Goal: Navigation & Orientation: Find specific page/section

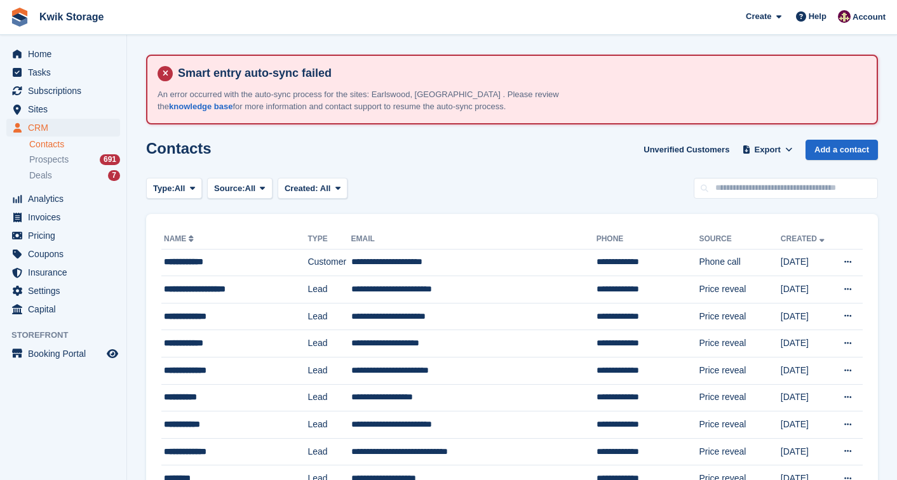
scroll to position [310, 0]
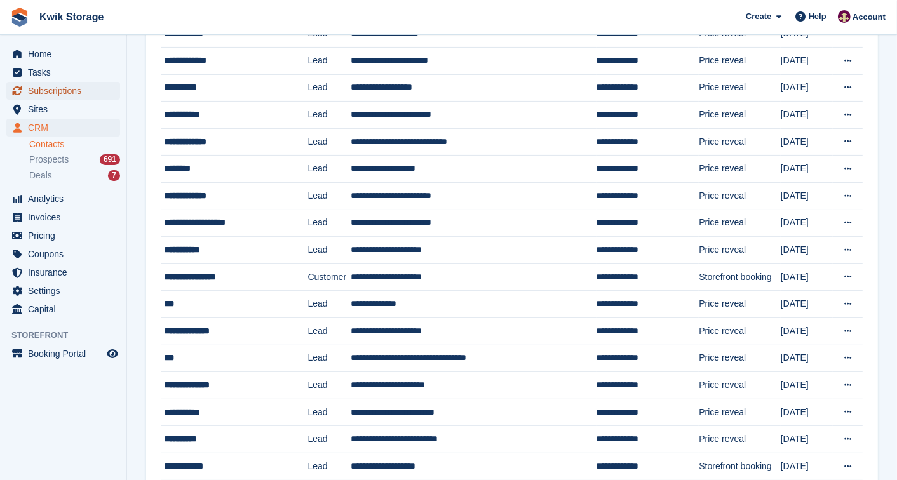
click at [71, 86] on span "Subscriptions" at bounding box center [66, 91] width 76 height 18
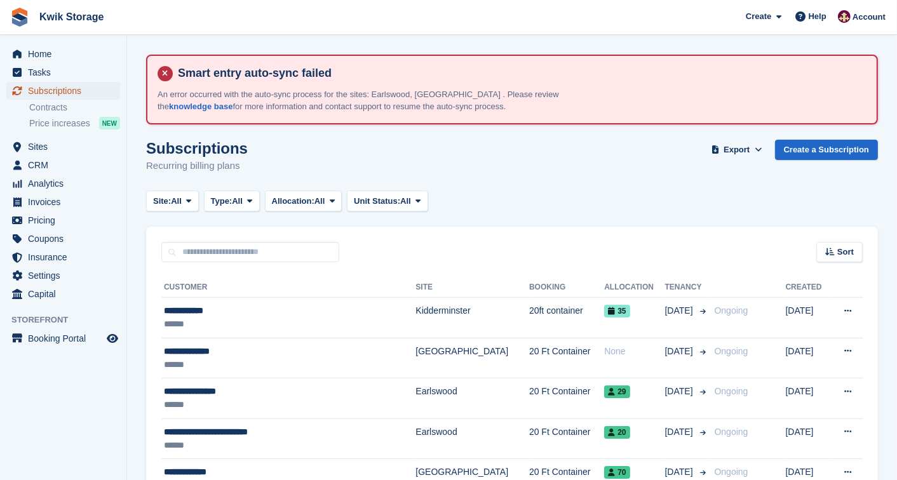
click at [79, 90] on span "Subscriptions" at bounding box center [66, 91] width 76 height 18
click at [60, 198] on span "Invoices" at bounding box center [66, 202] width 76 height 18
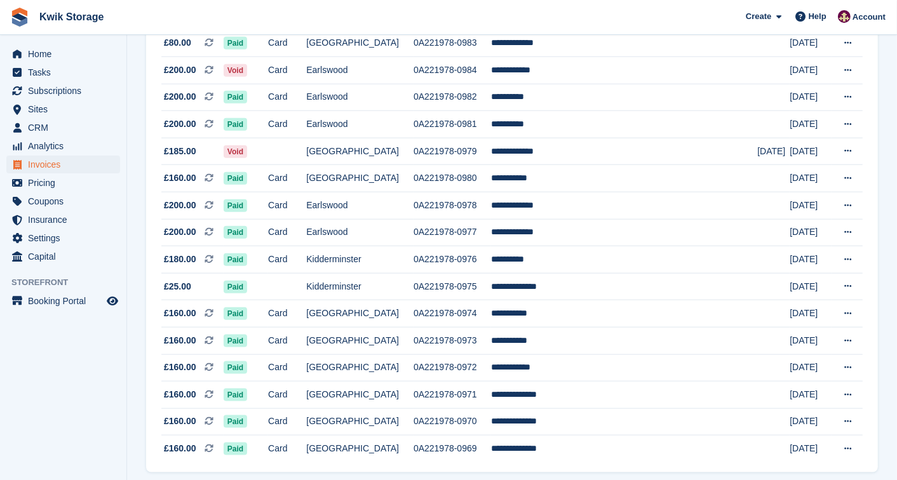
scroll to position [1186, 0]
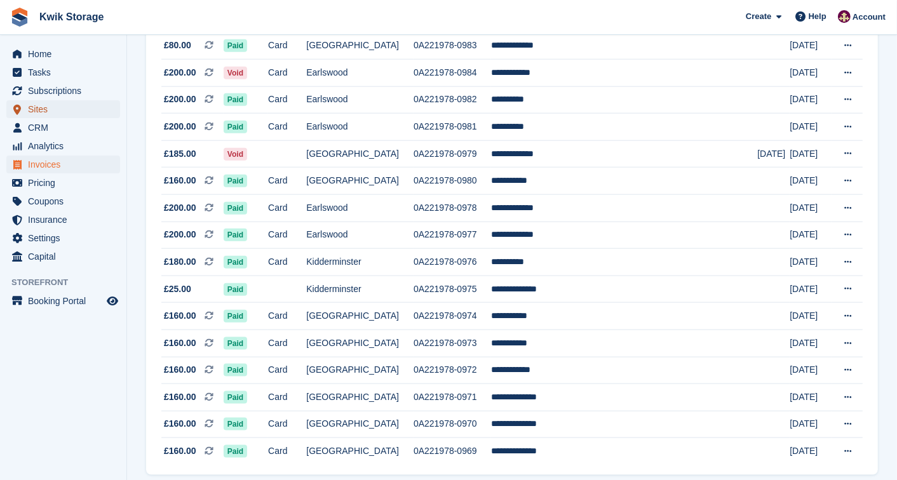
click at [109, 104] on link "Sites" at bounding box center [63, 109] width 114 height 18
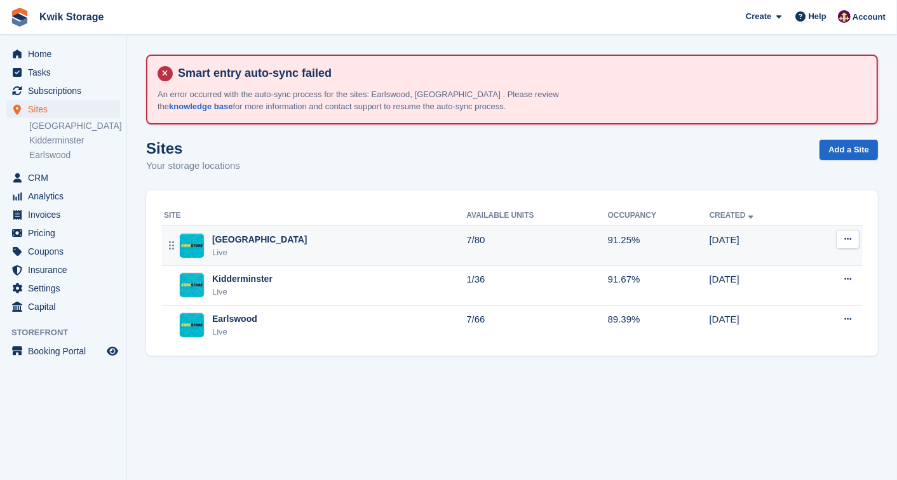
click at [217, 243] on div "Willenhall" at bounding box center [259, 239] width 95 height 13
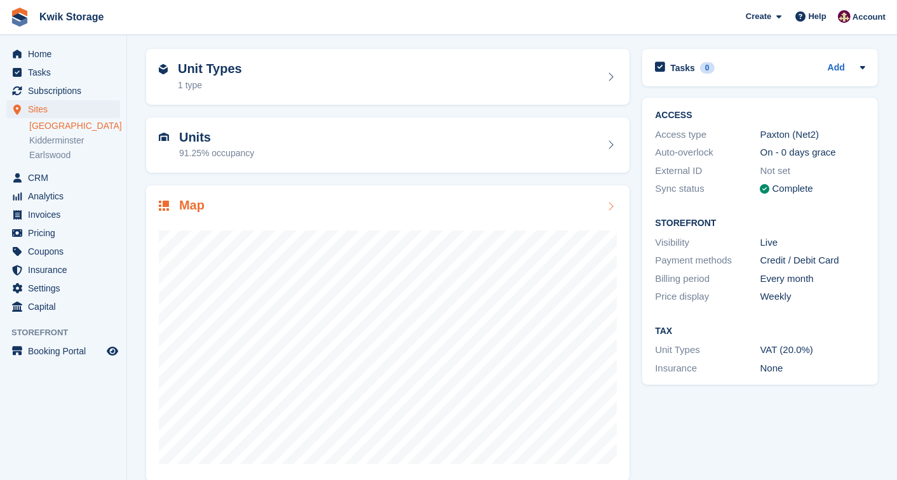
scroll to position [141, 0]
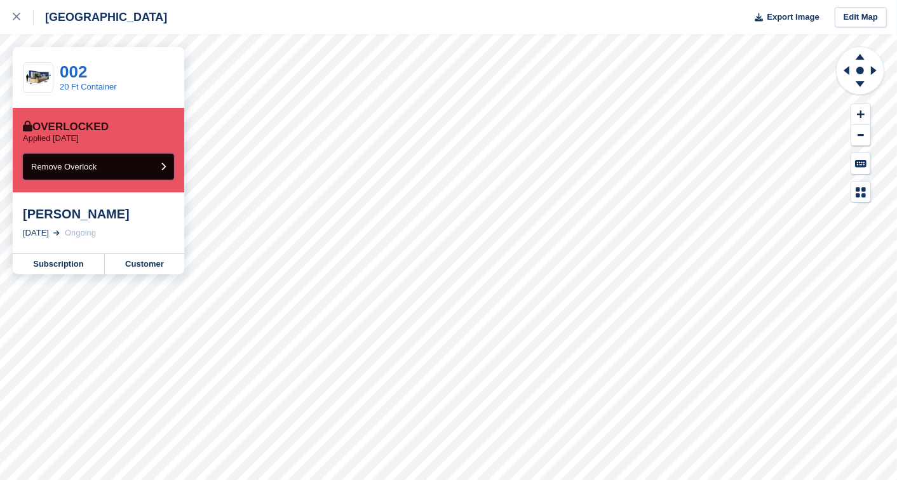
click at [129, 164] on button "Remove Overlock" at bounding box center [98, 167] width 151 height 26
click at [19, 15] on icon at bounding box center [17, 17] width 8 height 8
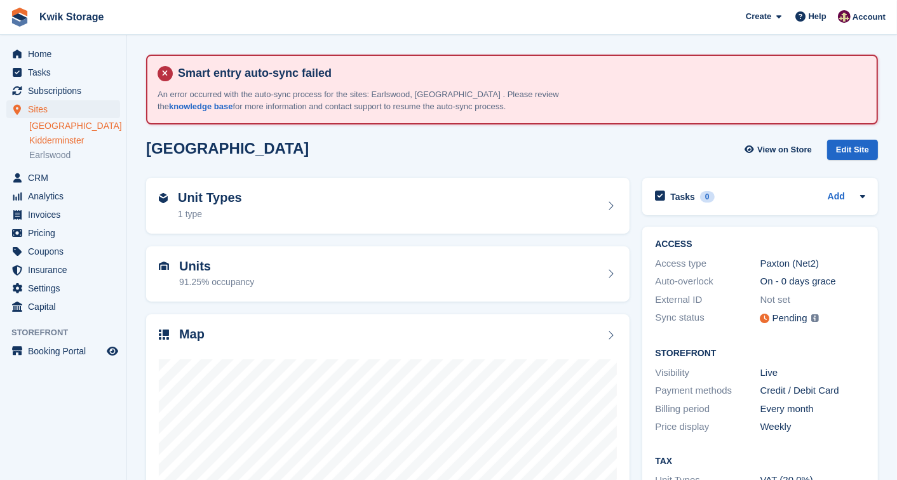
click at [43, 135] on link "Kidderminster" at bounding box center [74, 141] width 91 height 12
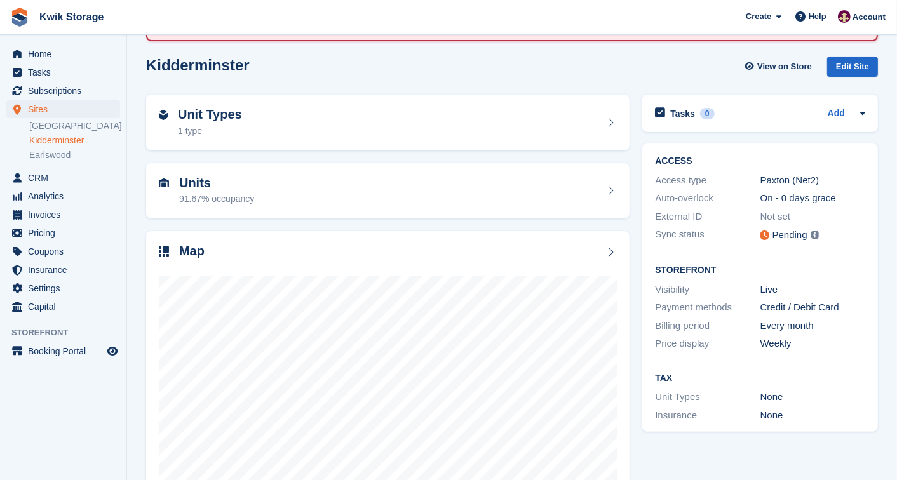
scroll to position [85, 0]
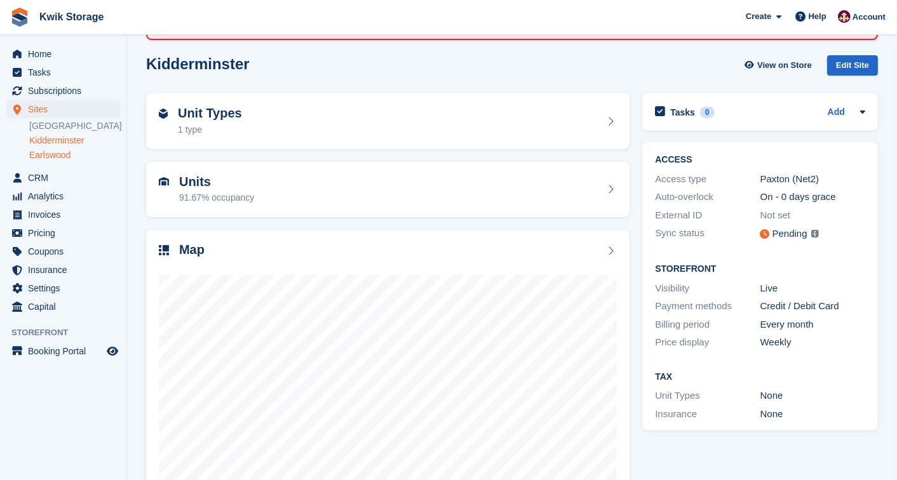
click at [74, 150] on link "Earlswood" at bounding box center [74, 155] width 91 height 12
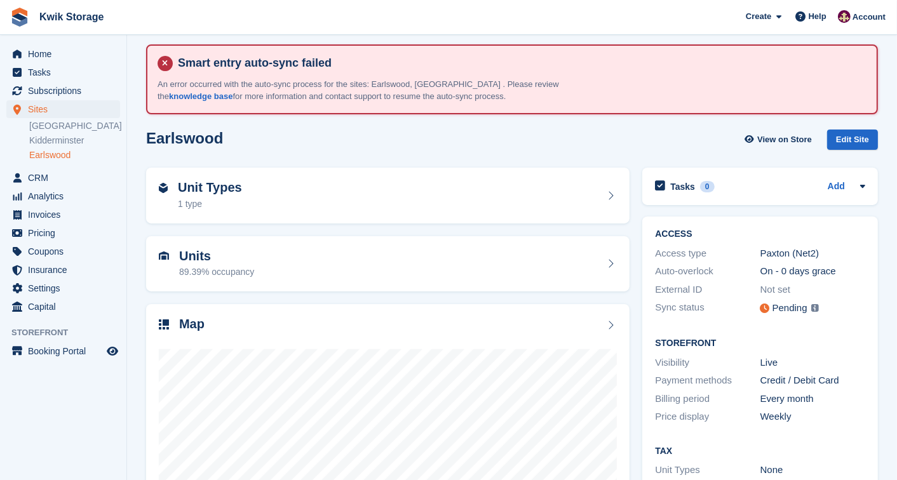
scroll to position [39, 0]
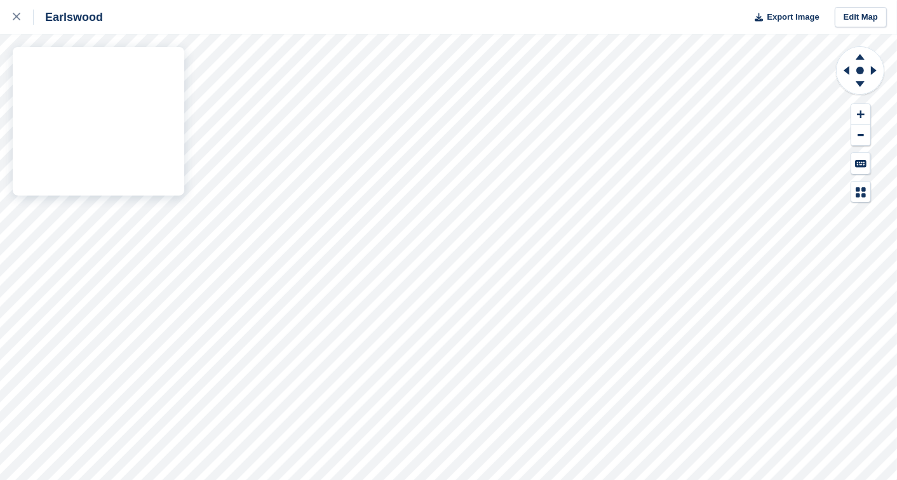
click at [140, 189] on div "Earlswood Export Image Edit Map" at bounding box center [448, 240] width 897 height 480
